Goal: Information Seeking & Learning: Find specific fact

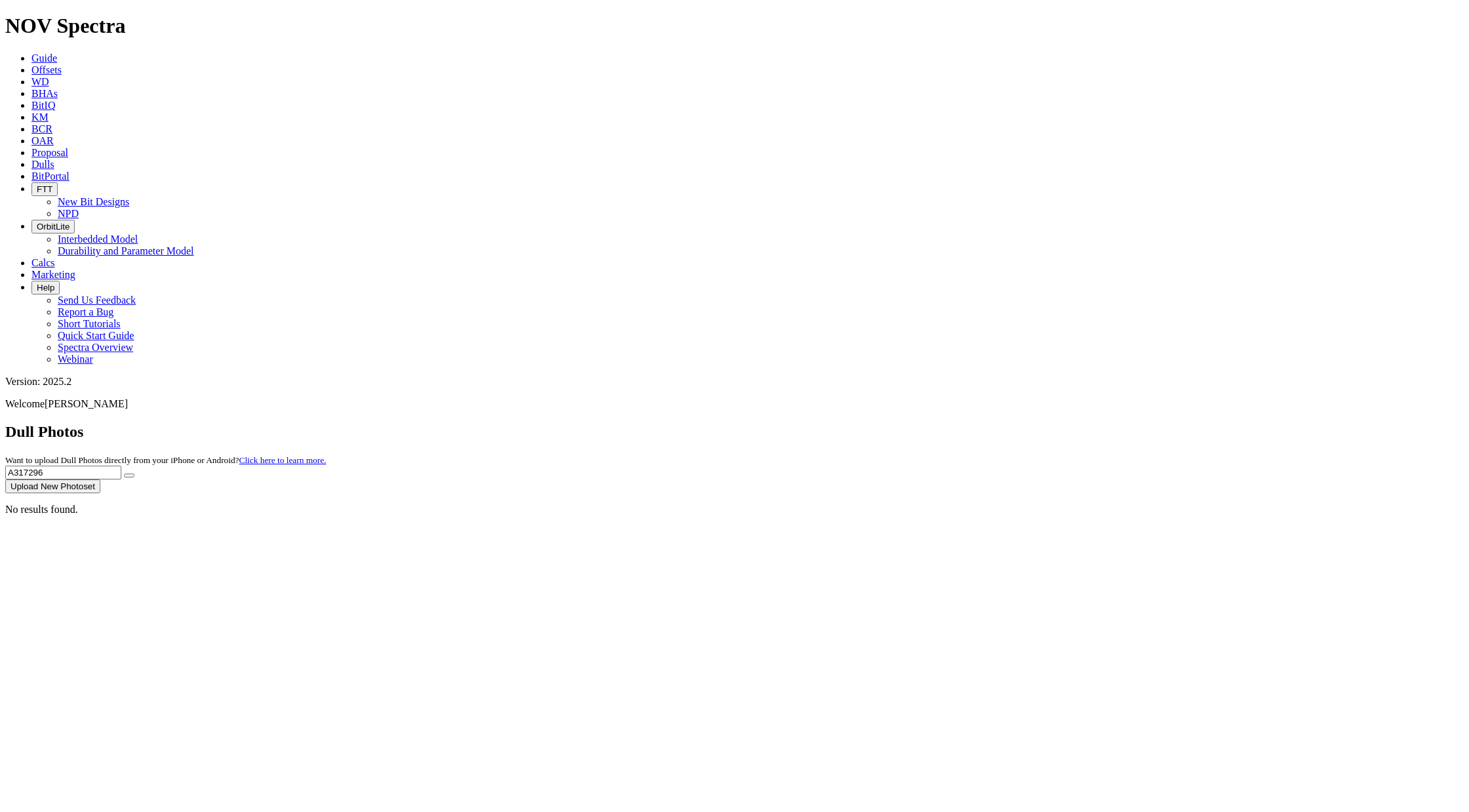
click at [62, 64] on span "Offsets" at bounding box center [47, 69] width 30 height 11
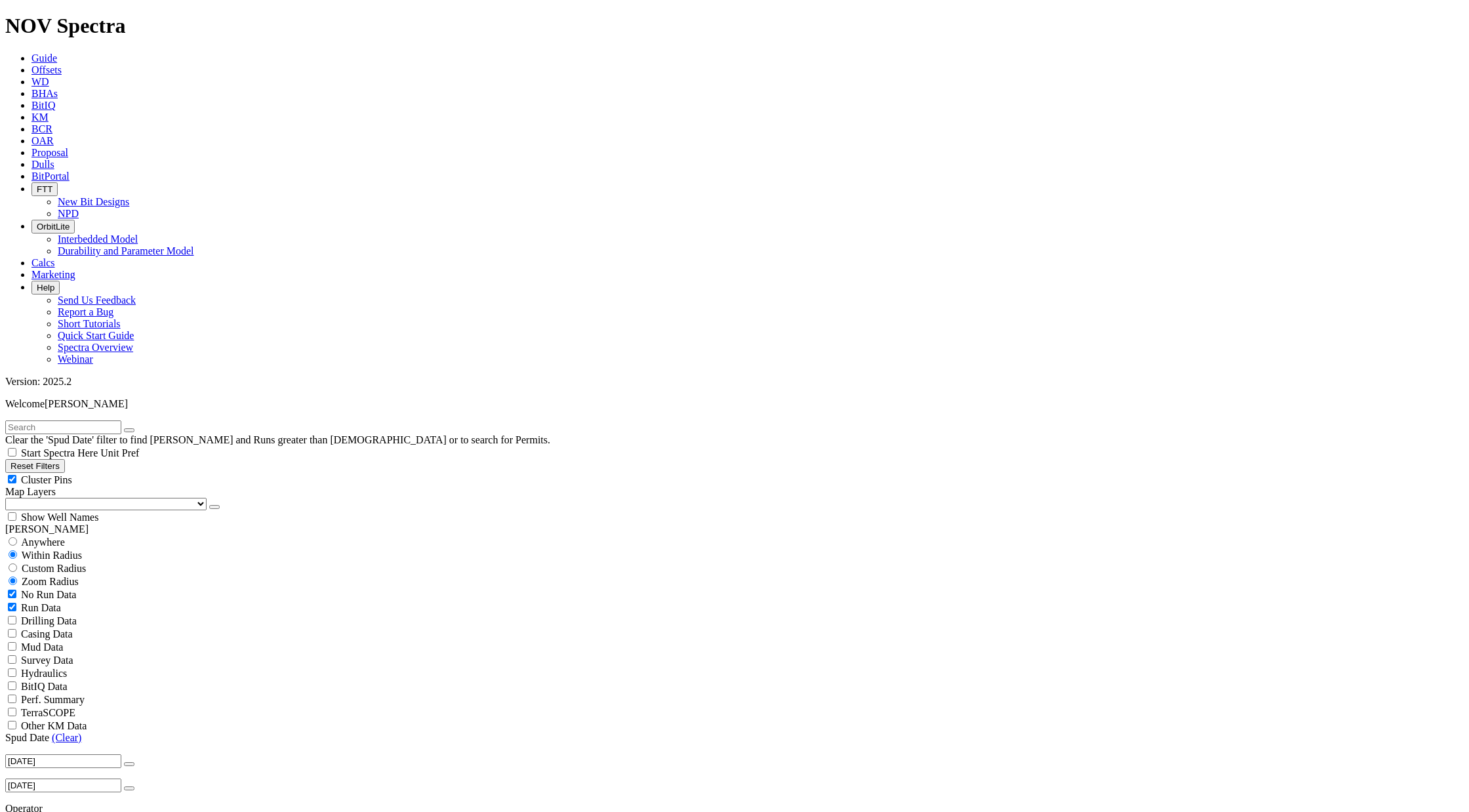
click at [122, 420] on input "text" at bounding box center [63, 427] width 116 height 14
type input "[PERSON_NAME]"
click at [54, 536] on span "Anywhere" at bounding box center [43, 541] width 44 height 11
radio input "true"
radio input "false"
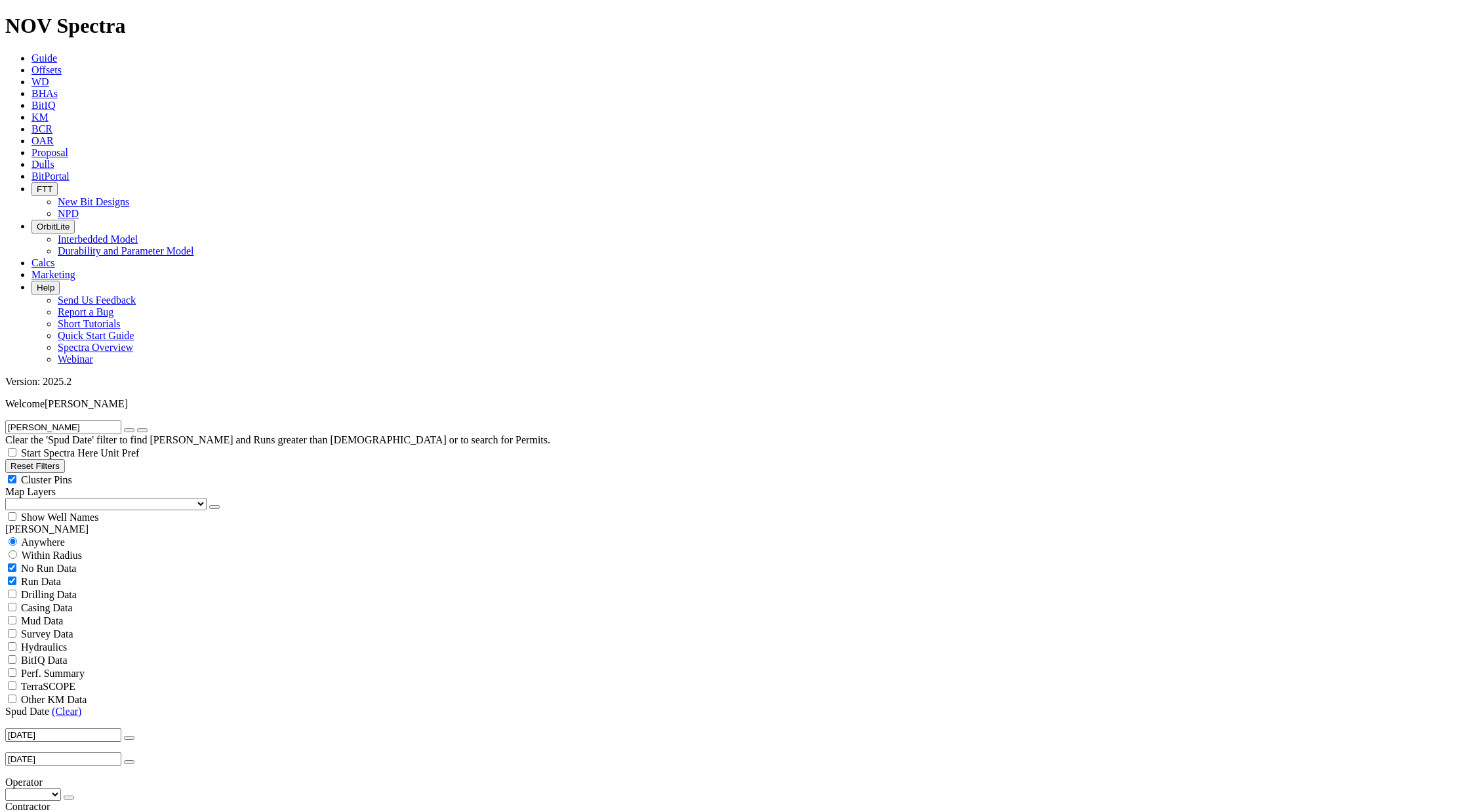
drag, startPoint x: 1334, startPoint y: 323, endPoint x: 1295, endPoint y: 325, distance: 39.1
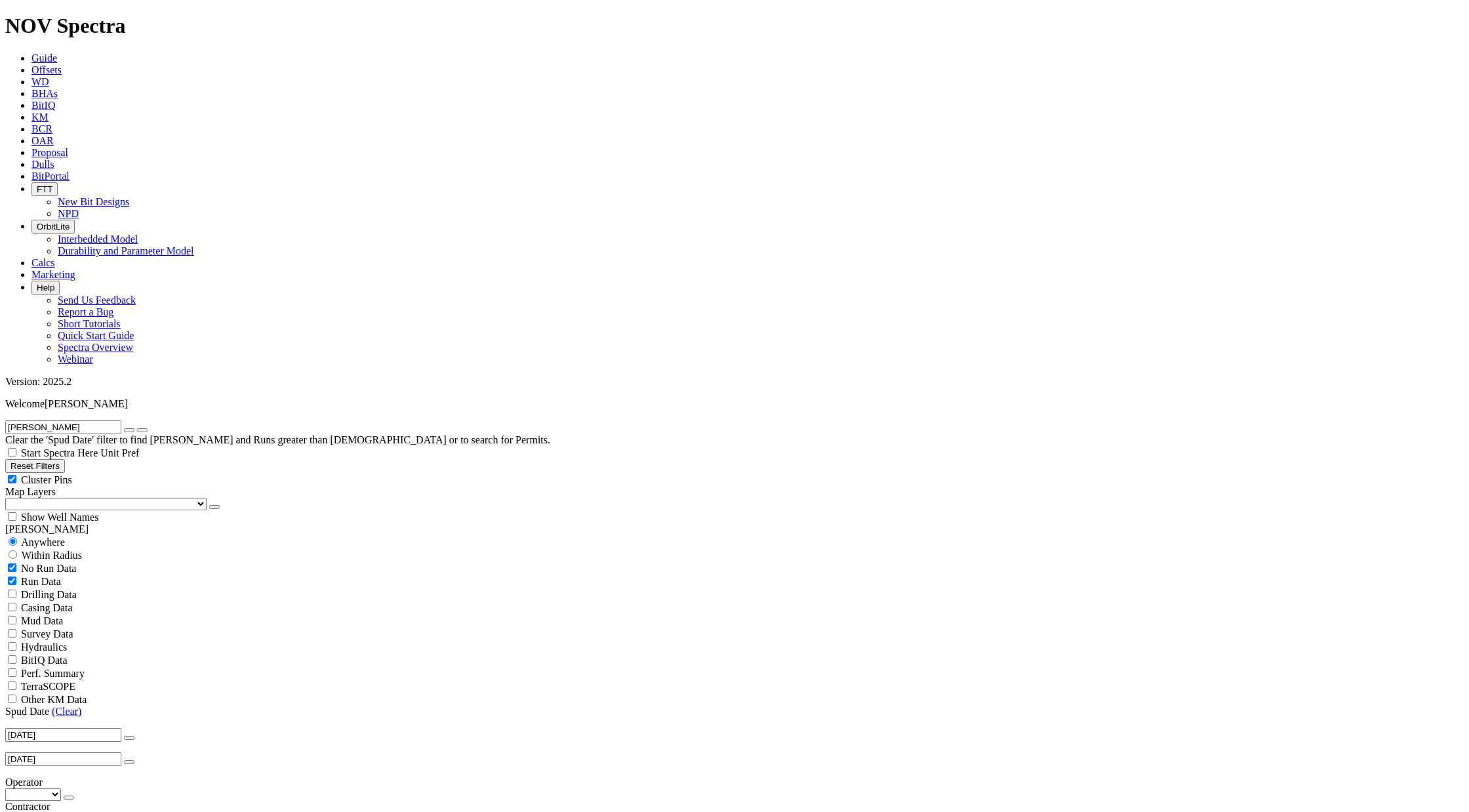
copy span "A319534"
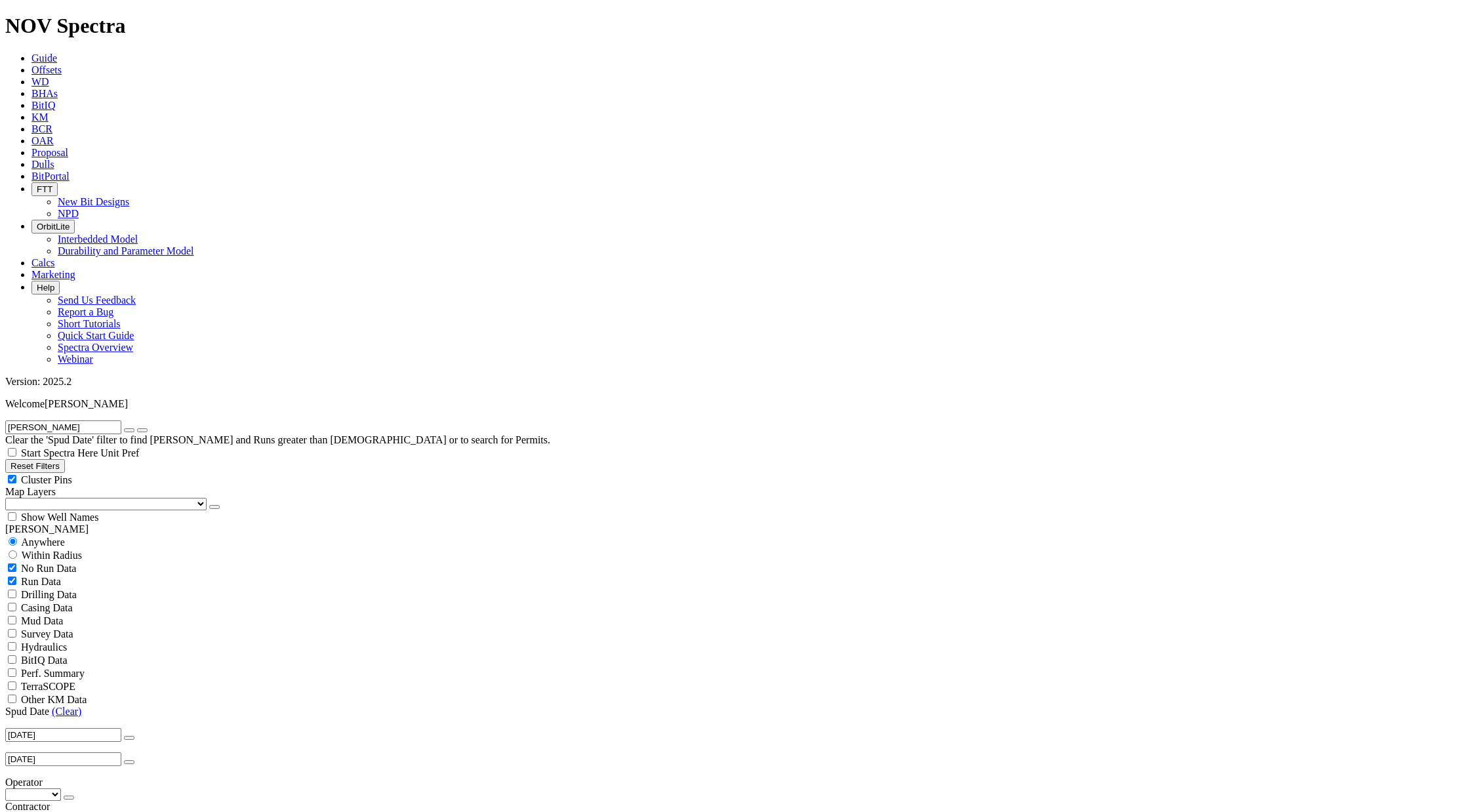
radio input "false"
radio input "true"
